Goal: Transaction & Acquisition: Book appointment/travel/reservation

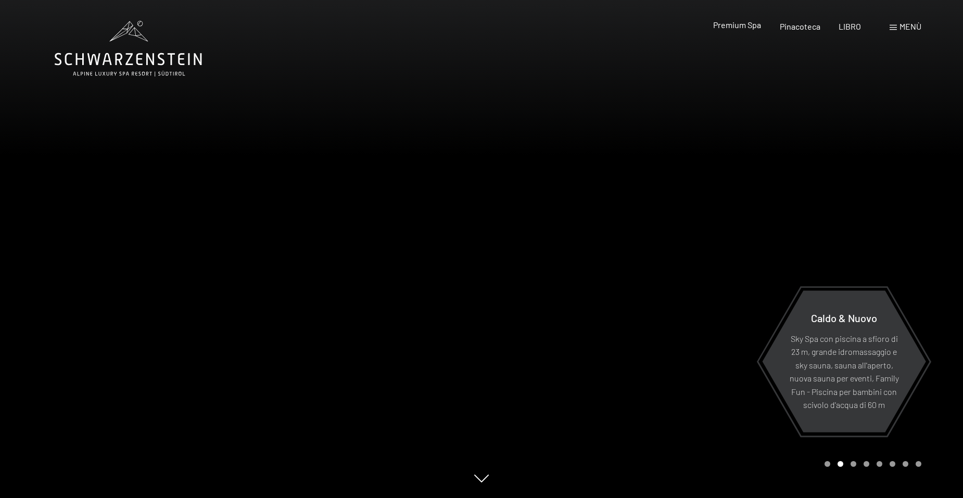
click at [748, 27] on span "Premium Spa" at bounding box center [737, 25] width 48 height 10
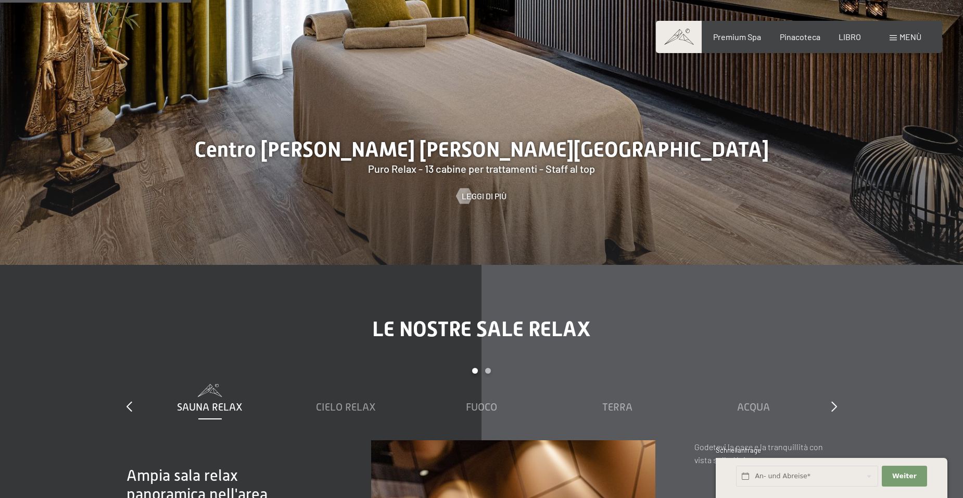
scroll to position [1665, 0]
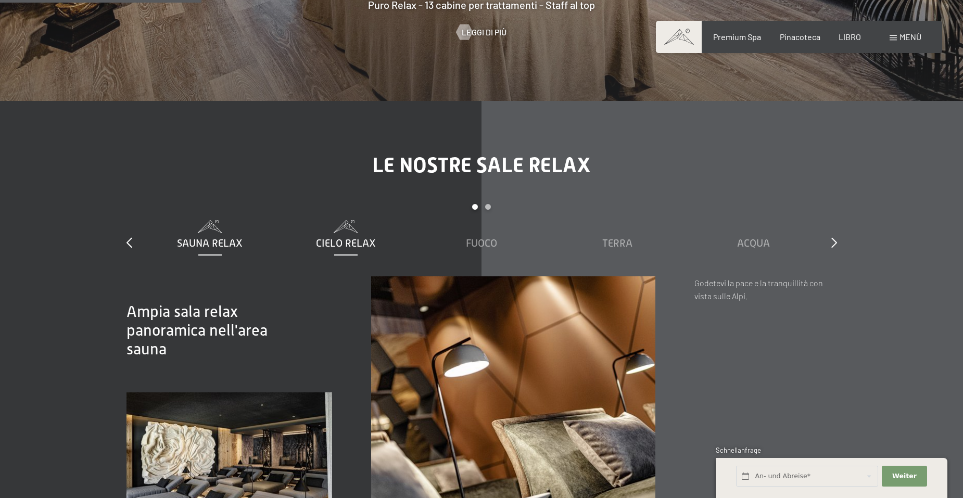
click at [332, 238] on span "Cielo Relax" at bounding box center [346, 242] width 60 height 11
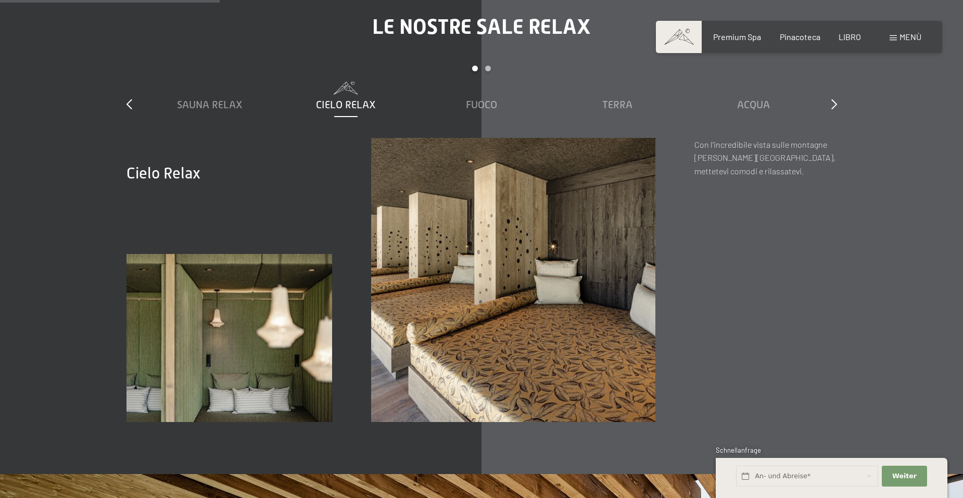
scroll to position [1821, 0]
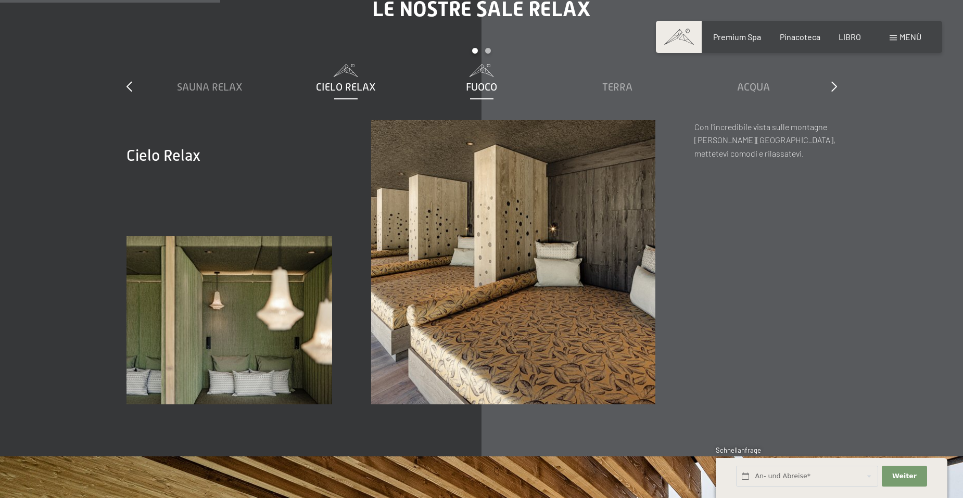
click at [478, 83] on span "Fuoco" at bounding box center [481, 86] width 31 height 11
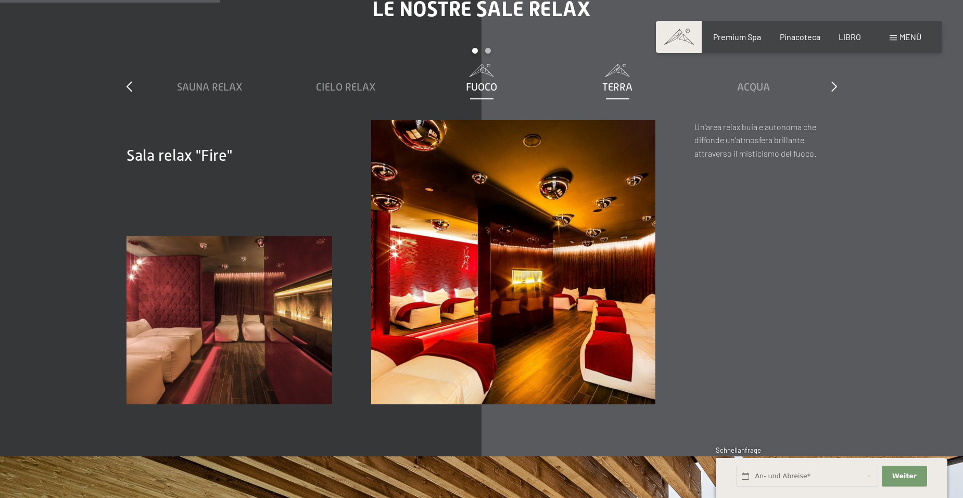
click at [617, 87] on span "Terra" at bounding box center [617, 86] width 30 height 11
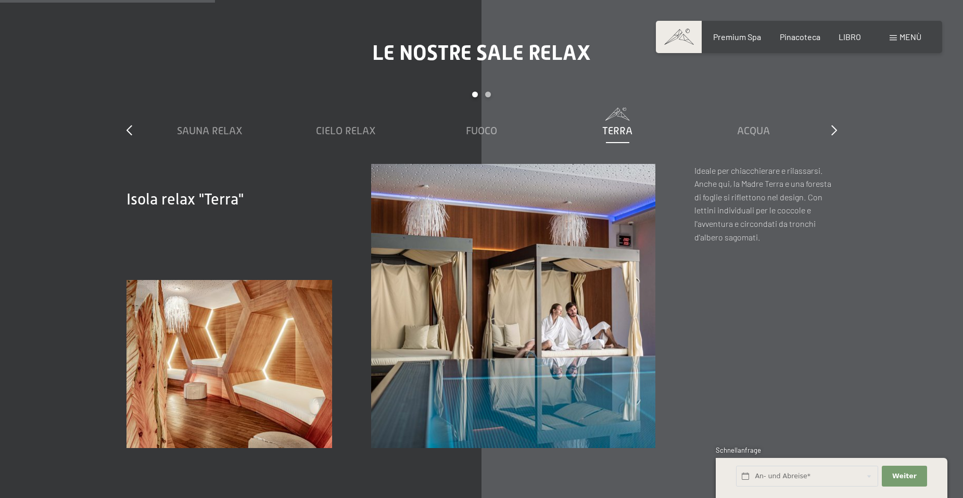
scroll to position [1717, 0]
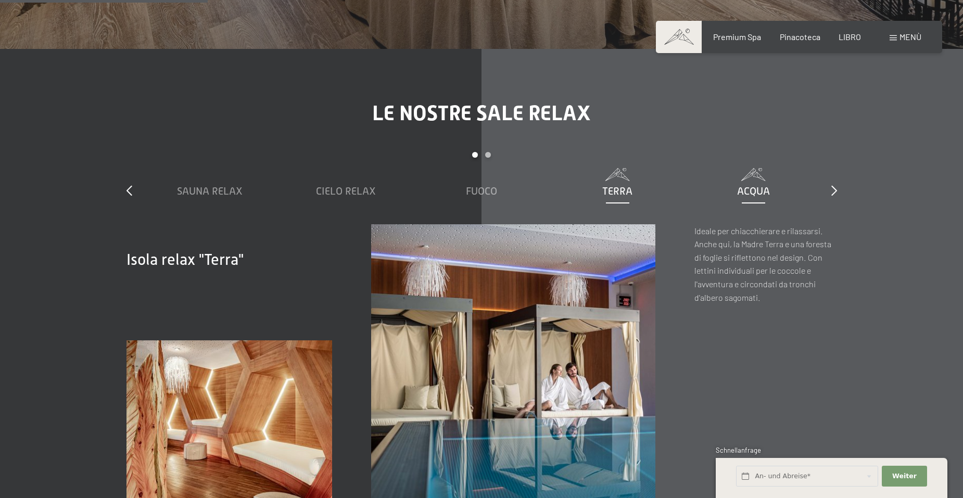
click at [766, 184] on div "Acqua" at bounding box center [752, 191] width 125 height 15
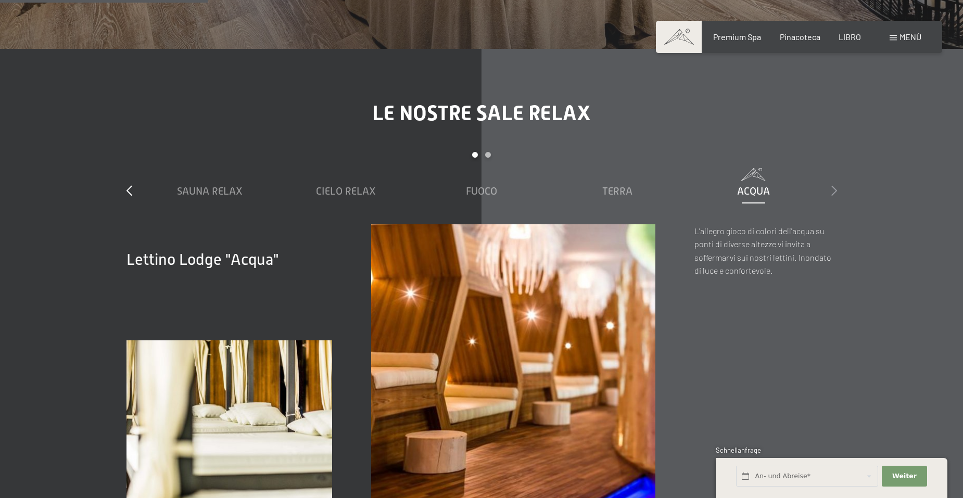
click at [834, 191] on icon at bounding box center [834, 190] width 6 height 10
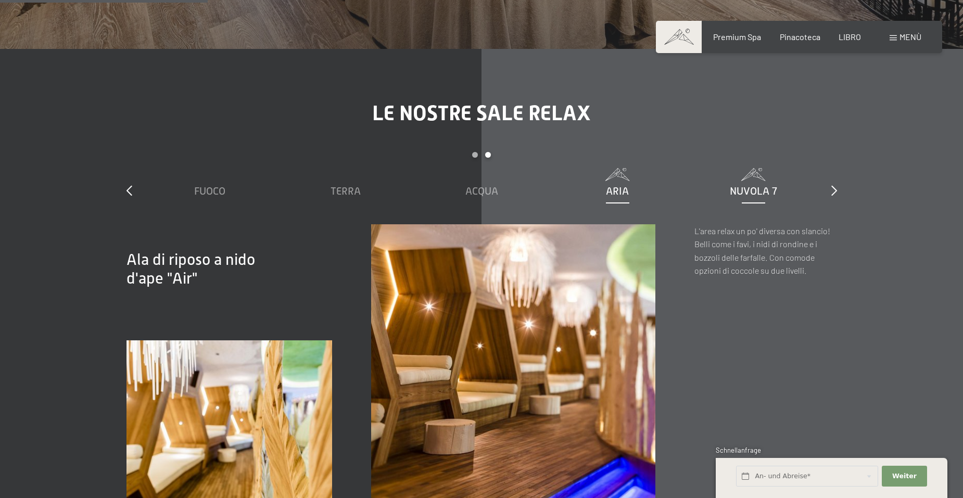
click at [715, 184] on div "Nuvola 7" at bounding box center [752, 191] width 125 height 15
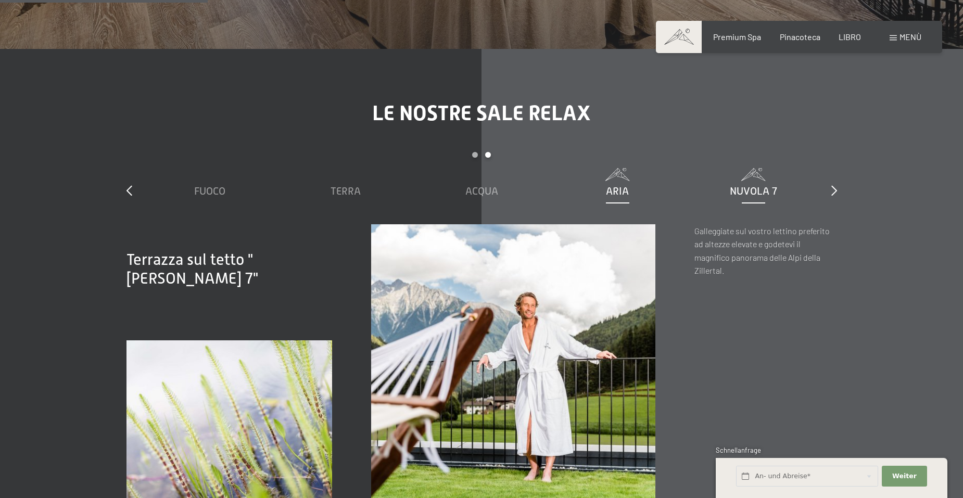
click at [621, 175] on span at bounding box center [617, 174] width 125 height 13
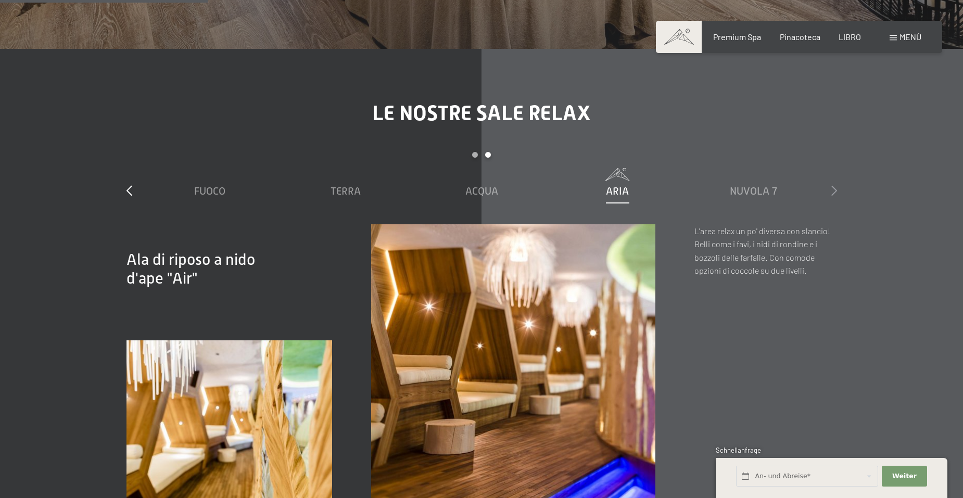
click at [835, 184] on div at bounding box center [834, 191] width 6 height 15
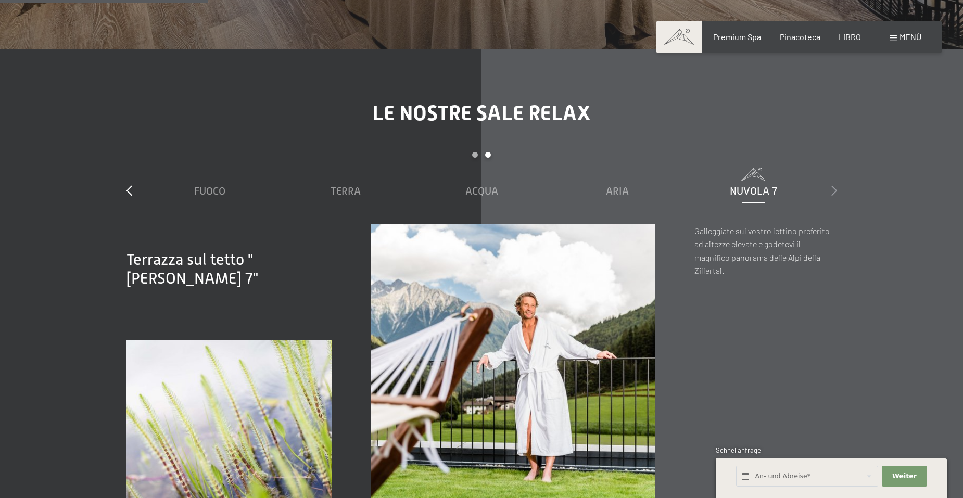
click at [835, 184] on div at bounding box center [834, 191] width 6 height 15
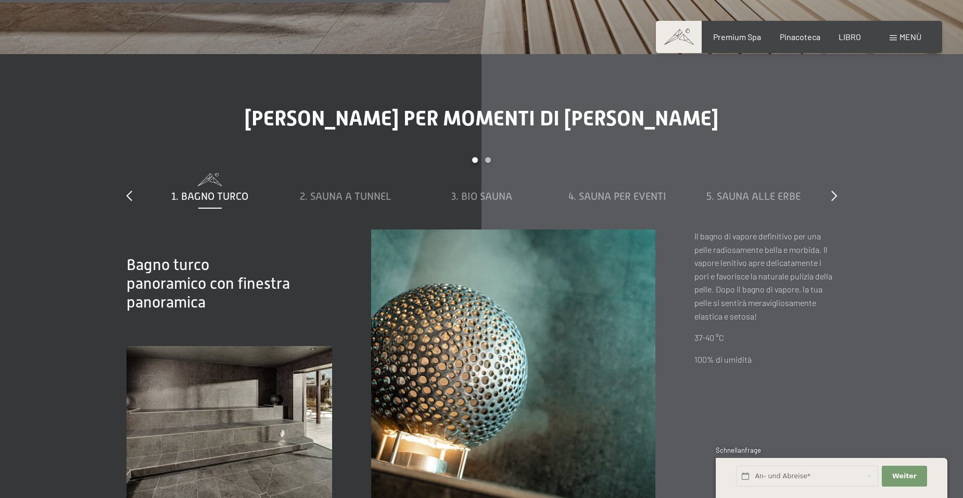
scroll to position [3746, 0]
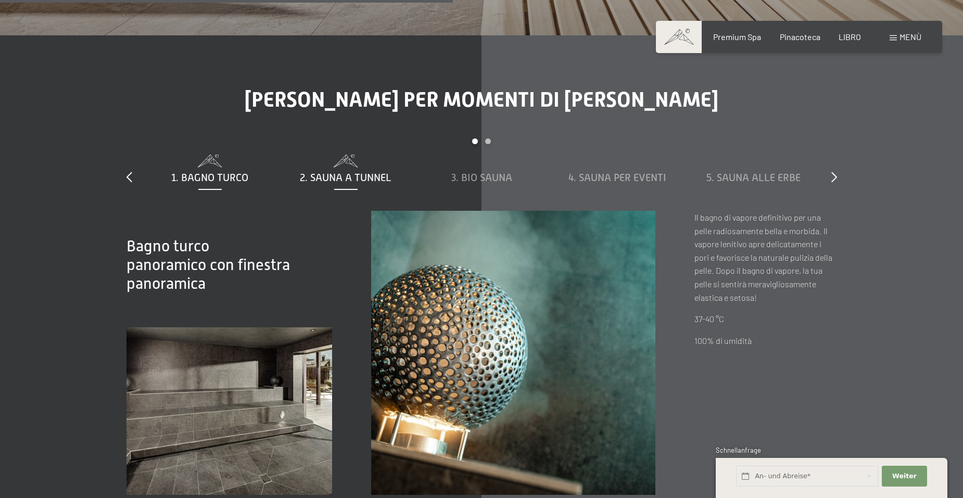
click at [337, 181] on span "2. Sauna a tunnel" at bounding box center [346, 177] width 92 height 11
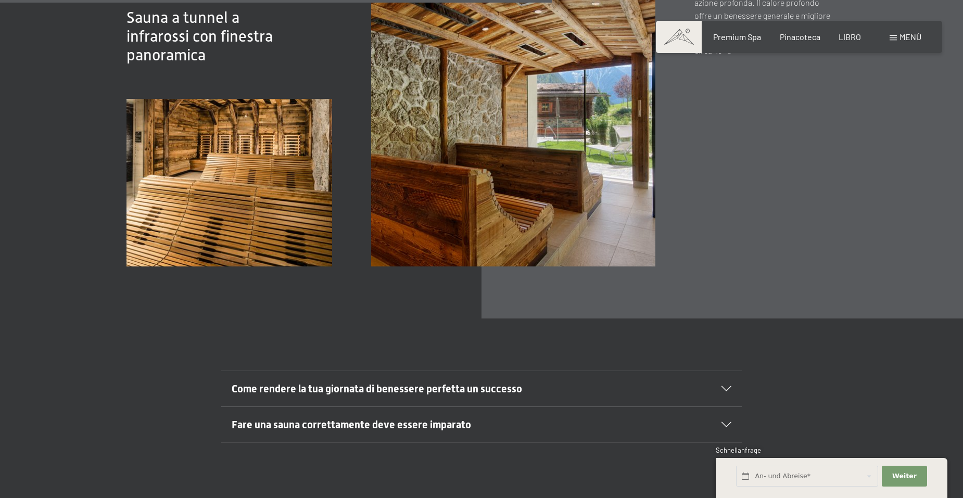
scroll to position [4059, 0]
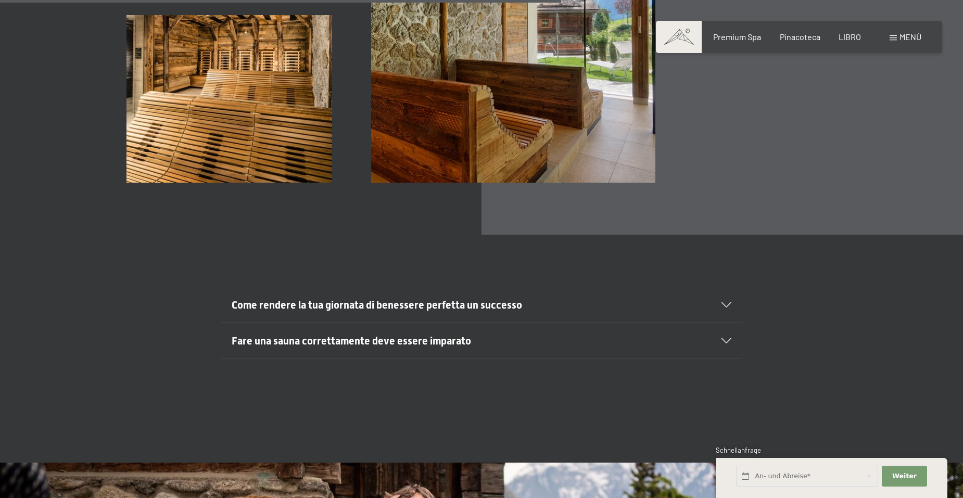
click at [418, 348] on h2 "Fare una sauna correttamente deve essere imparato" at bounding box center [457, 341] width 450 height 15
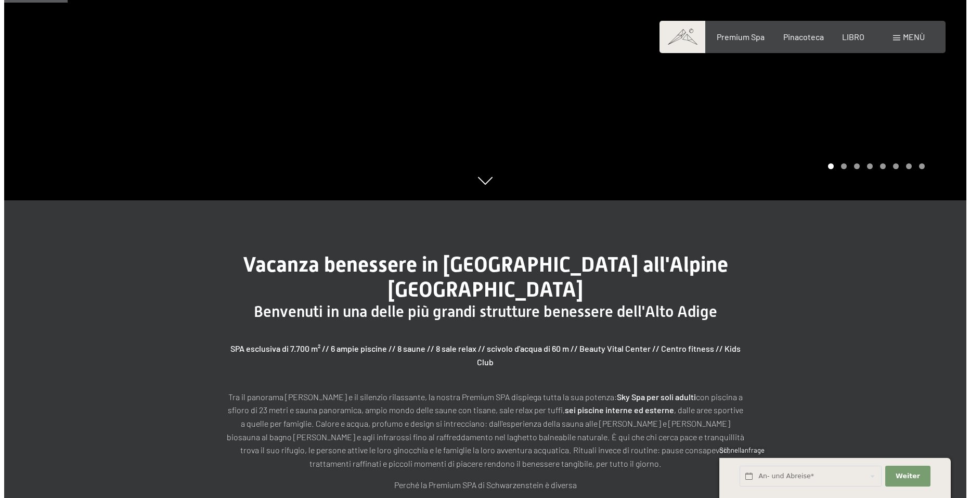
scroll to position [0, 0]
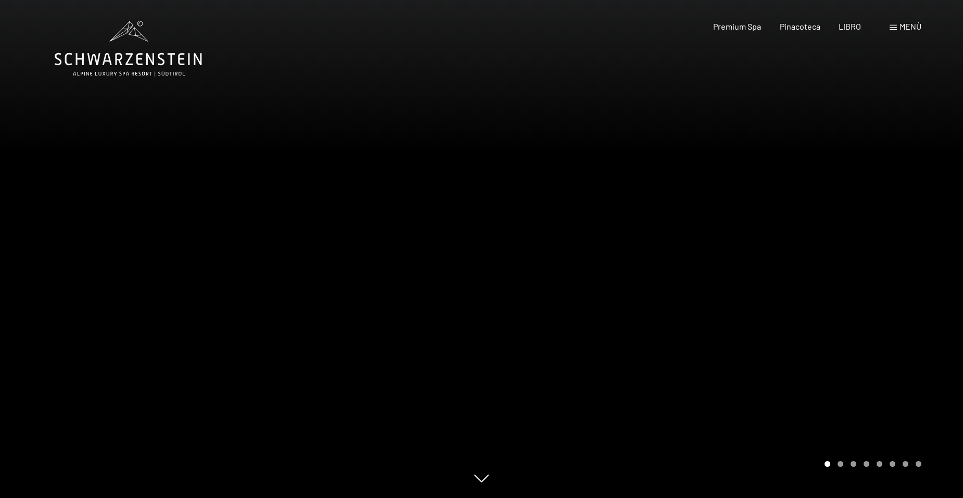
click at [890, 31] on div "Menù" at bounding box center [905, 26] width 32 height 11
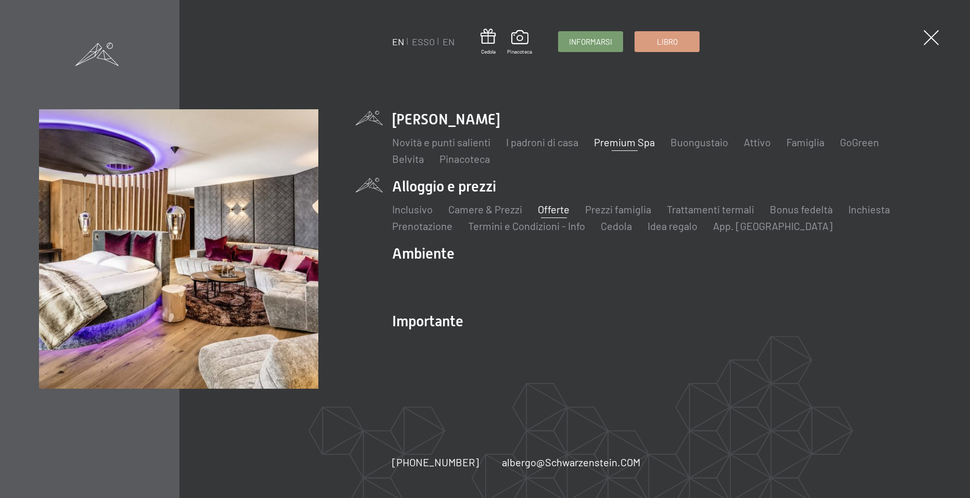
click at [545, 207] on link "Offerte" at bounding box center [554, 209] width 32 height 12
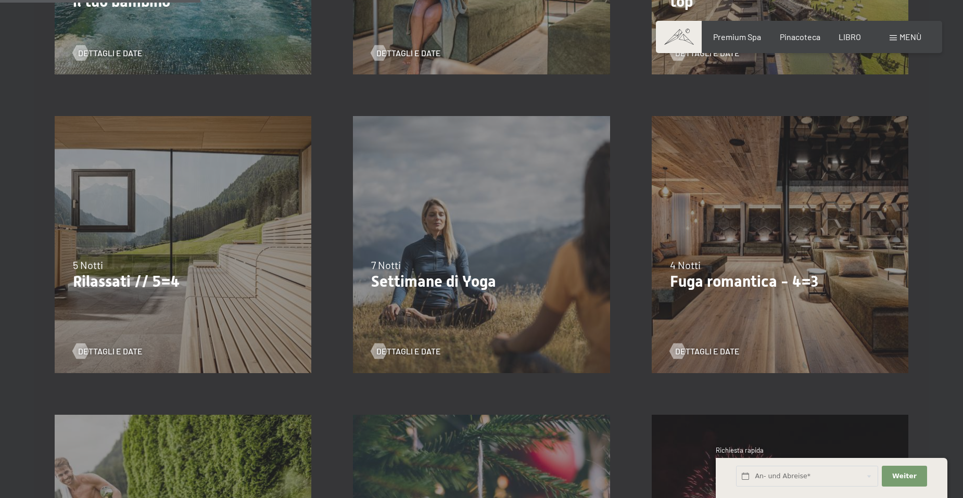
scroll to position [572, 0]
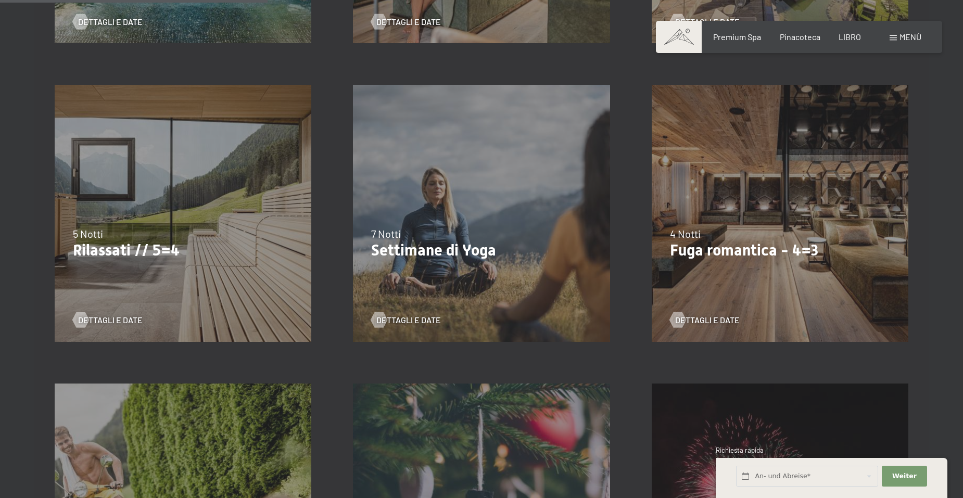
click at [795, 241] on p "Fuga romantica - 4=3" at bounding box center [780, 250] width 220 height 19
click at [685, 314] on span "Dettagli e date" at bounding box center [717, 319] width 65 height 11
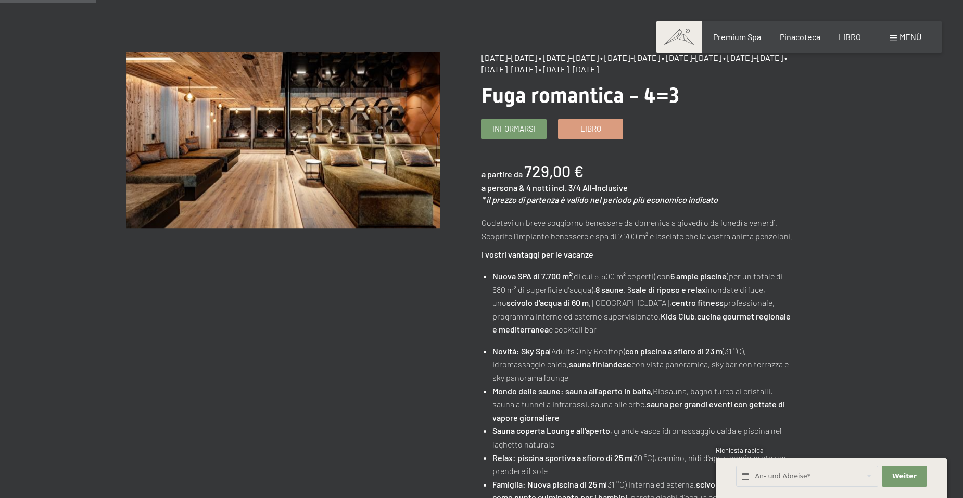
scroll to position [156, 0]
